Goal: Task Accomplishment & Management: Use online tool/utility

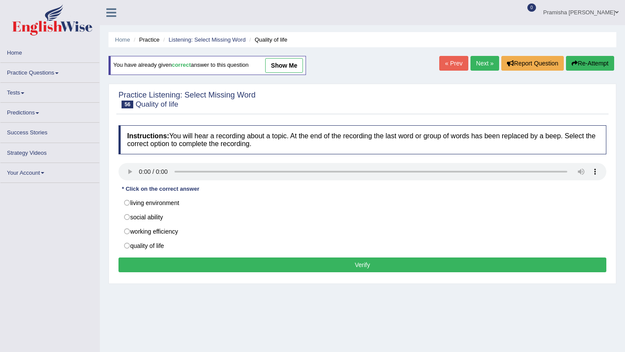
click at [28, 56] on link "Home" at bounding box center [49, 51] width 99 height 17
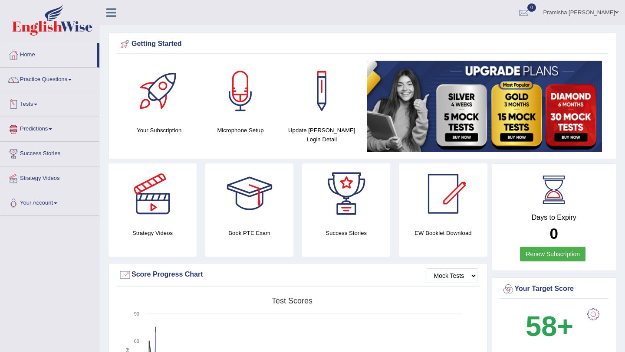
click at [33, 107] on link "Tests" at bounding box center [49, 103] width 99 height 22
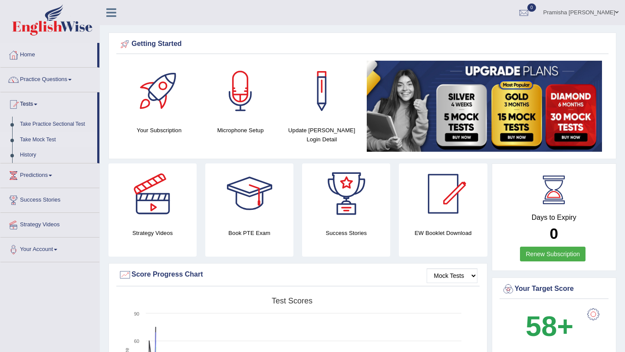
click at [36, 141] on link "Take Mock Test" at bounding box center [56, 140] width 81 height 16
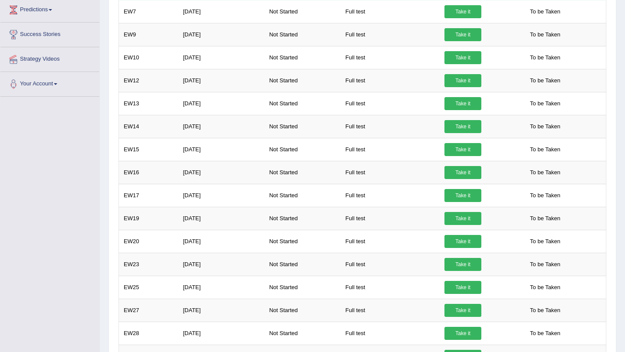
scroll to position [306, 0]
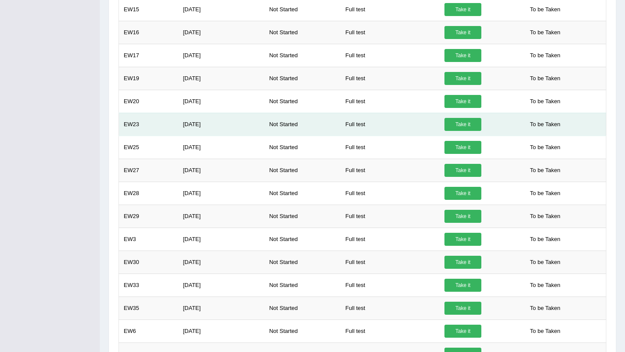
click at [293, 128] on td "Not Started" at bounding box center [302, 124] width 76 height 23
click at [459, 122] on link "Take it" at bounding box center [462, 124] width 37 height 13
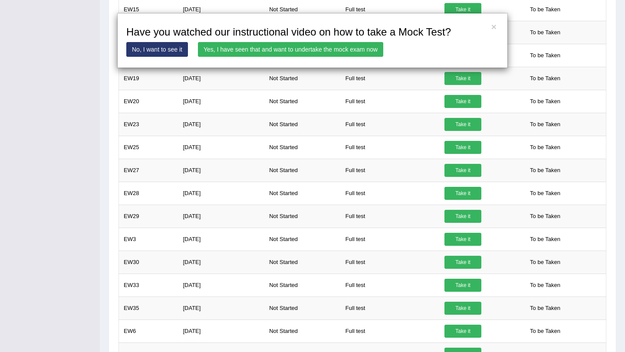
click at [324, 52] on link "Yes, I have seen that and want to undertake the mock exam now" at bounding box center [290, 49] width 185 height 15
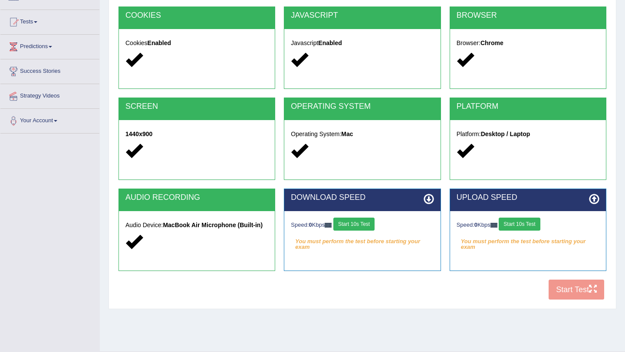
scroll to position [84, 0]
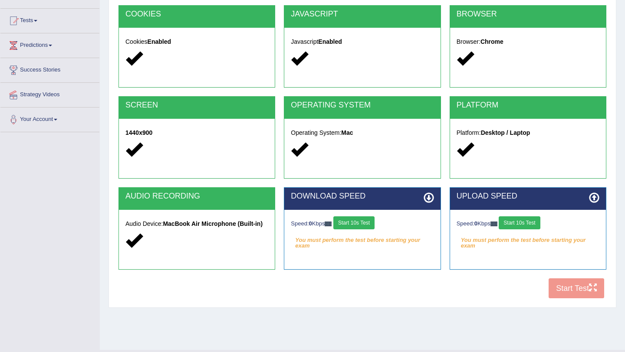
click at [355, 223] on button "Start 10s Test" at bounding box center [353, 222] width 41 height 13
click at [528, 226] on button "Start 10s Test" at bounding box center [518, 222] width 41 height 13
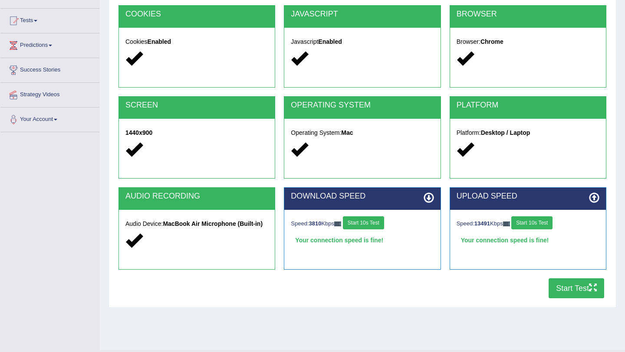
click at [566, 287] on button "Start Test" at bounding box center [576, 288] width 56 height 20
